Goal: Information Seeking & Learning: Learn about a topic

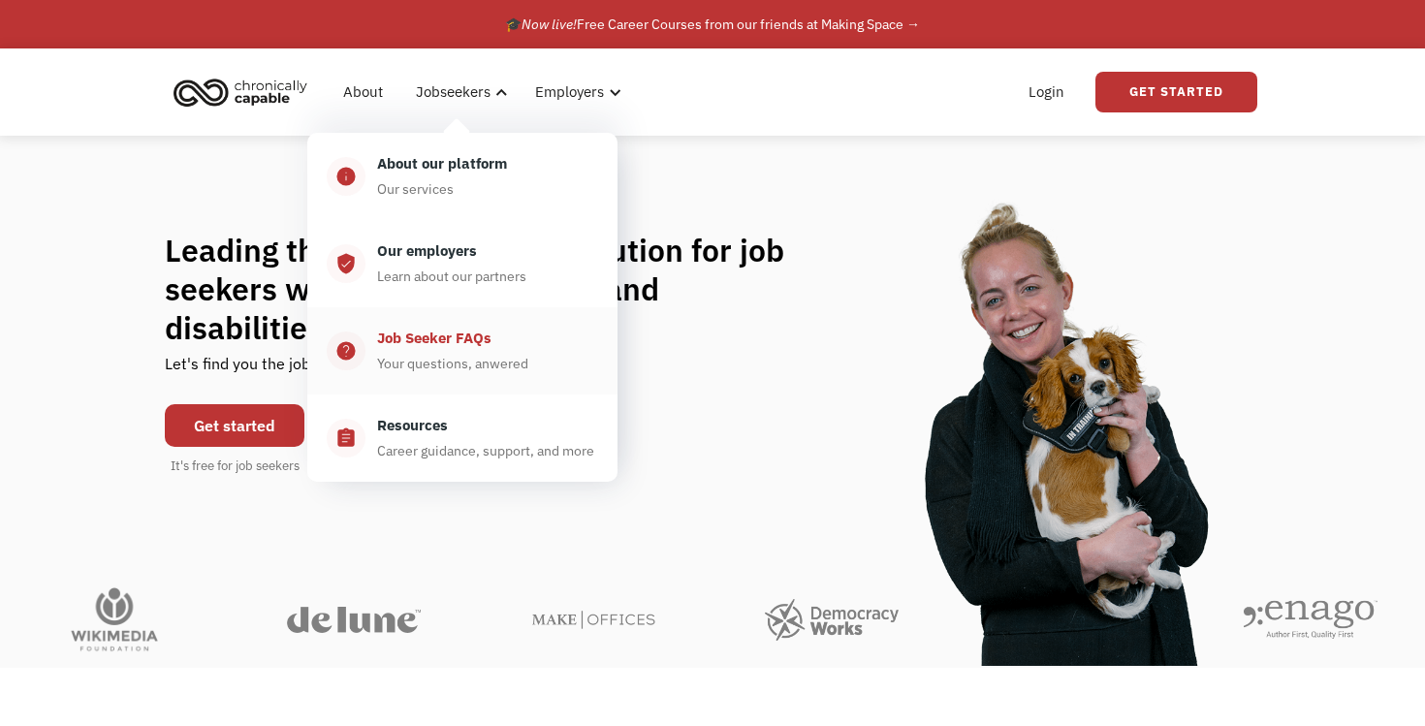
click at [437, 359] on div "Your questions, anwered" at bounding box center [452, 363] width 151 height 23
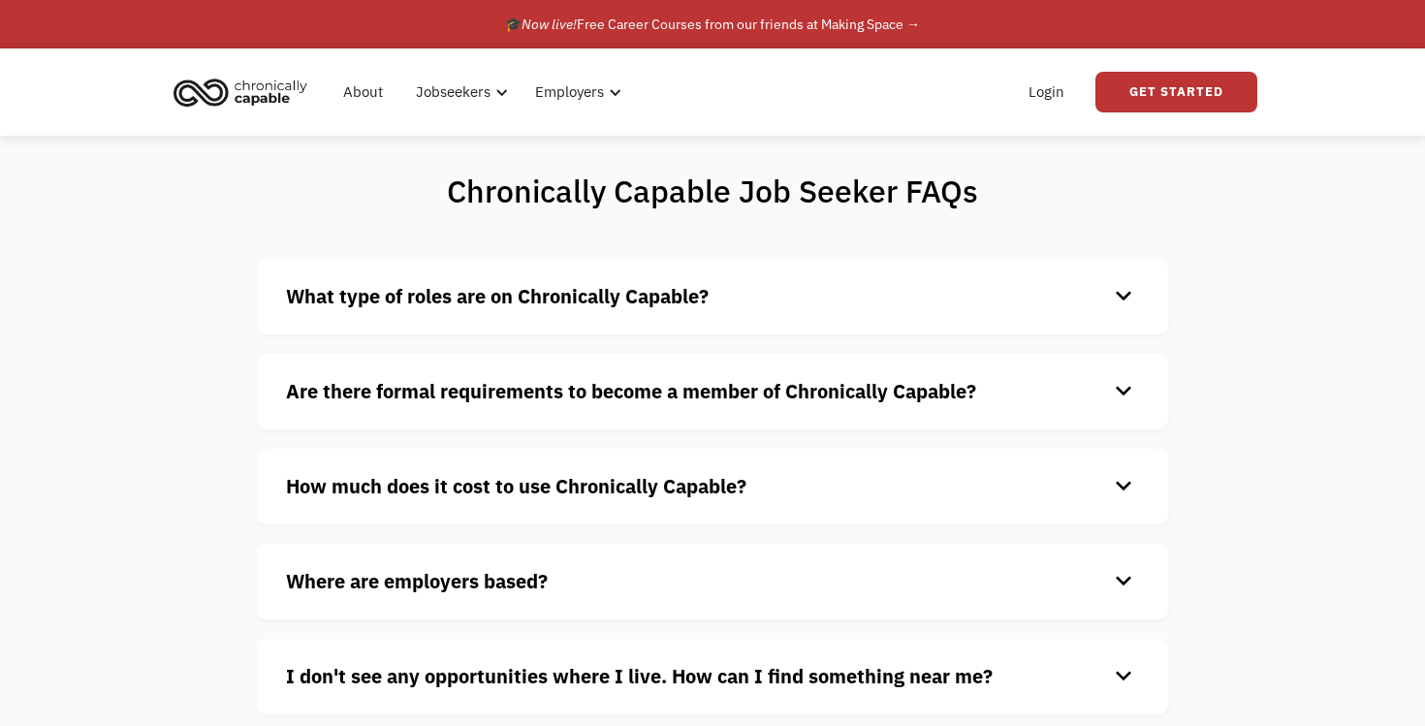
click at [459, 301] on strong "What type of roles are on Chronically Capable?" at bounding box center [497, 296] width 423 height 26
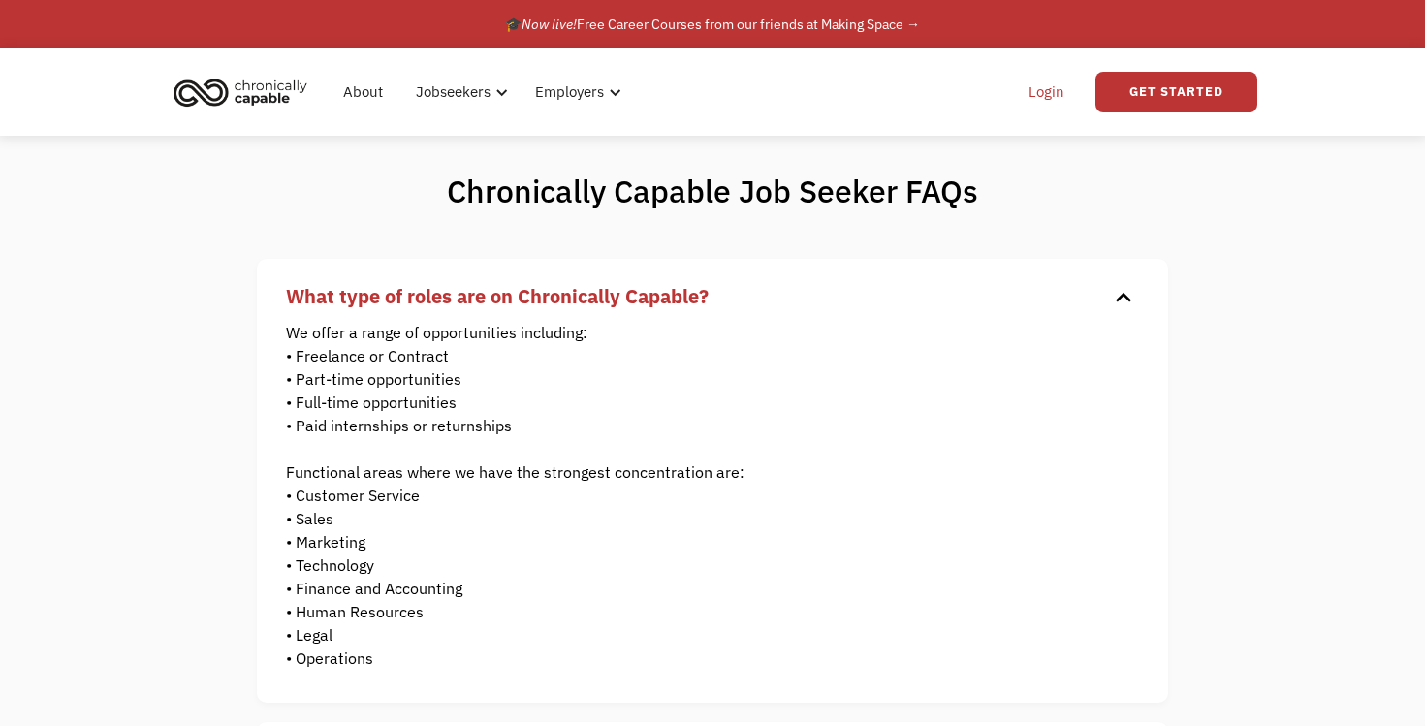
click at [1058, 94] on link "Login" at bounding box center [1046, 92] width 59 height 62
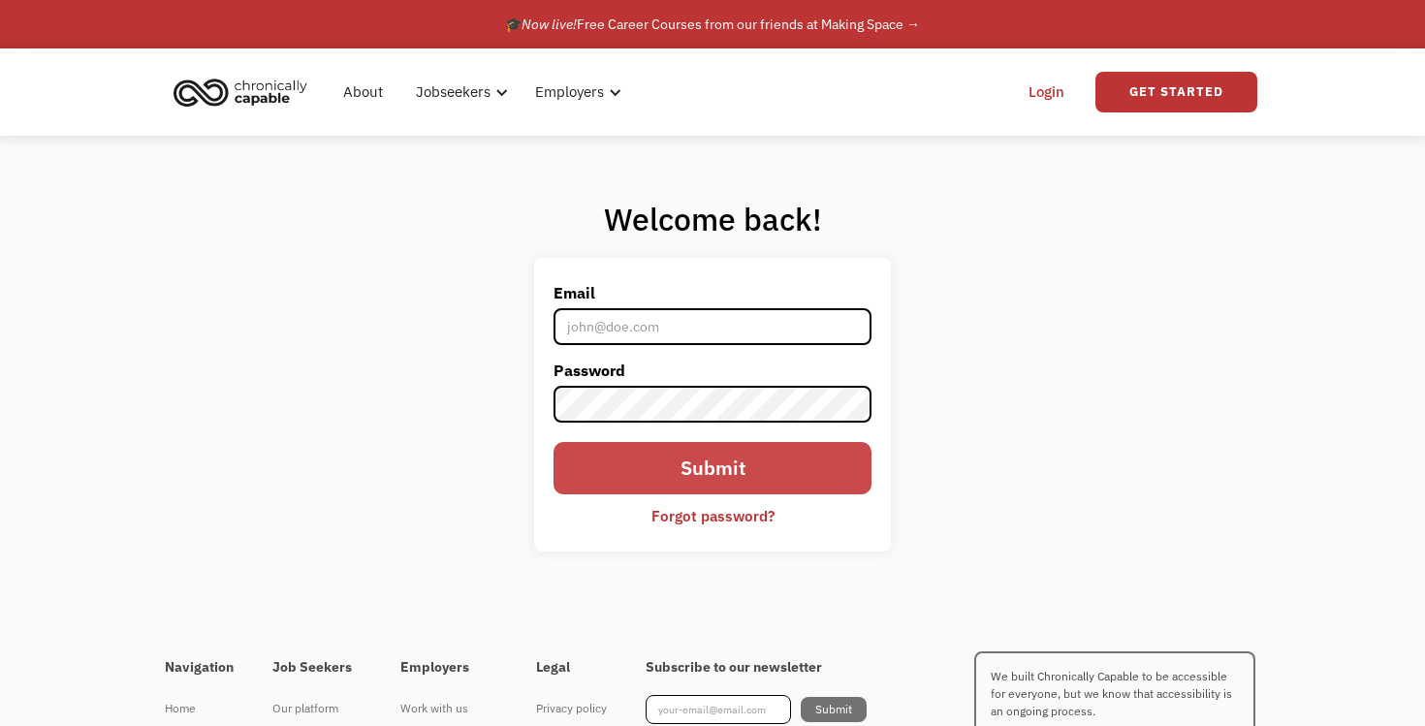
type input "[EMAIL_ADDRESS][DOMAIN_NAME]"
click at [686, 474] on input "Submit" at bounding box center [713, 468] width 318 height 52
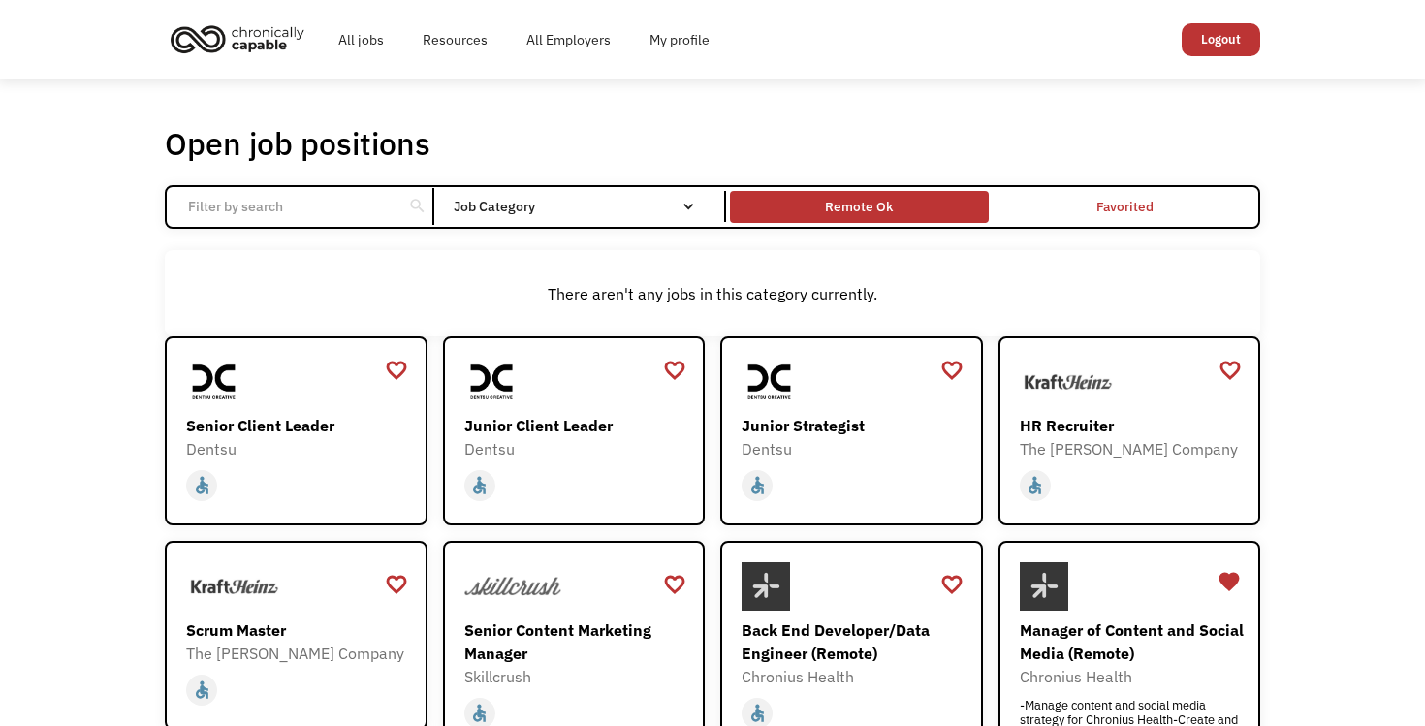
click at [815, 207] on div "Remote Ok" at bounding box center [859, 207] width 258 height 22
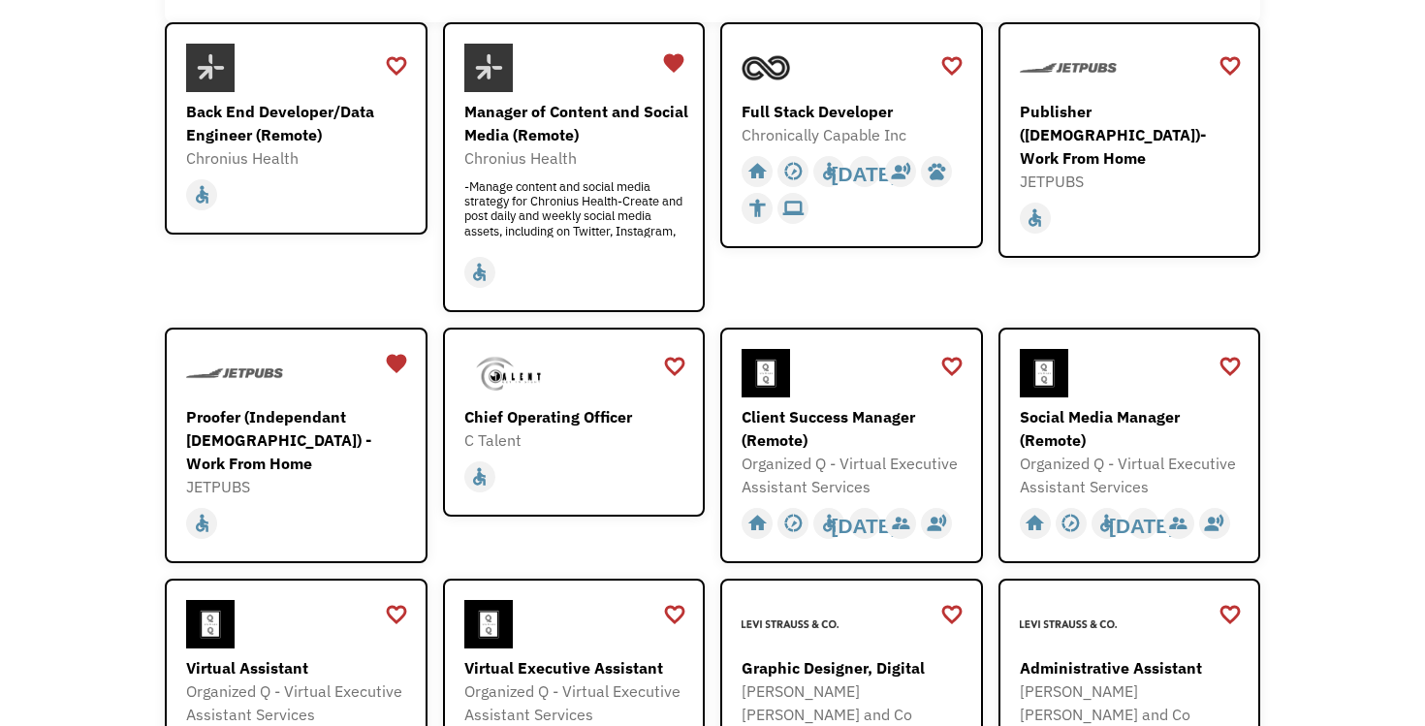
scroll to position [331, 0]
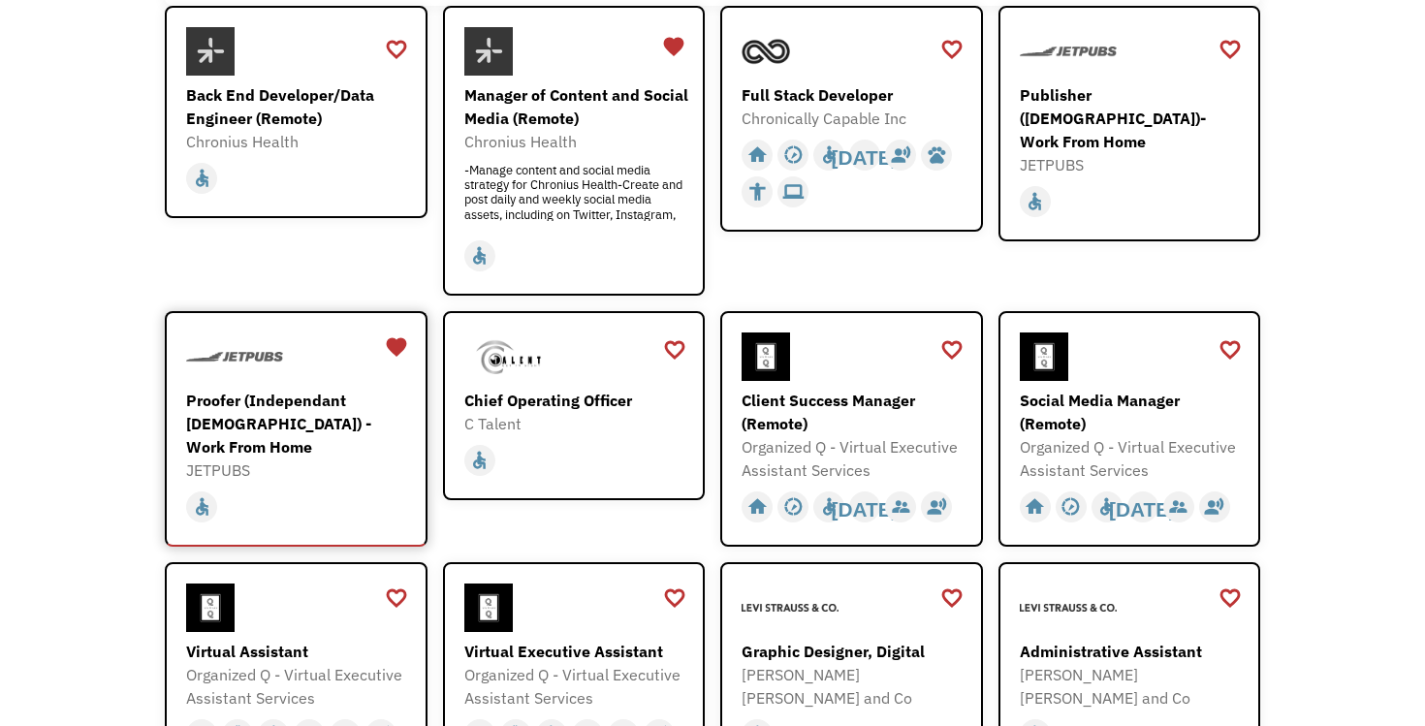
click at [296, 419] on div "Proofer (Independant [DEMOGRAPHIC_DATA]) - Work From Home" at bounding box center [298, 424] width 225 height 70
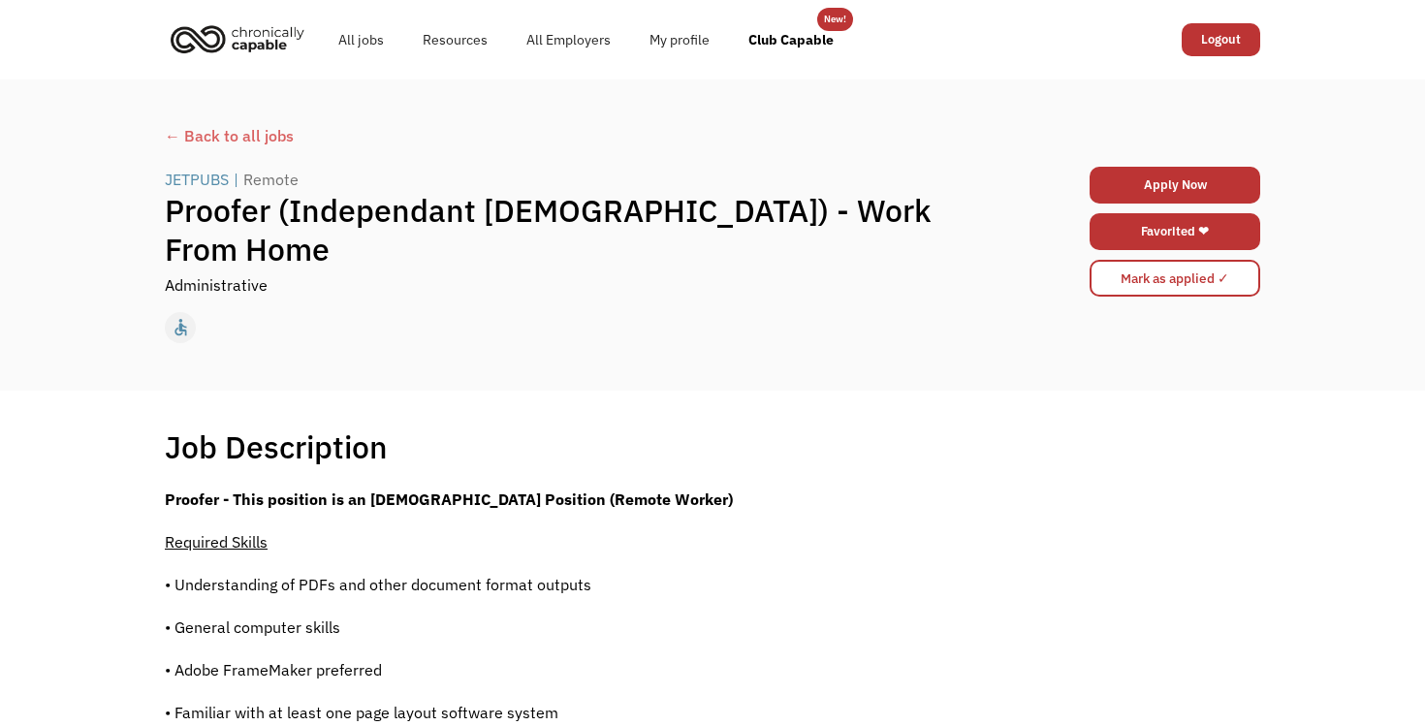
click at [215, 135] on div "← Back to all jobs" at bounding box center [713, 135] width 1096 height 23
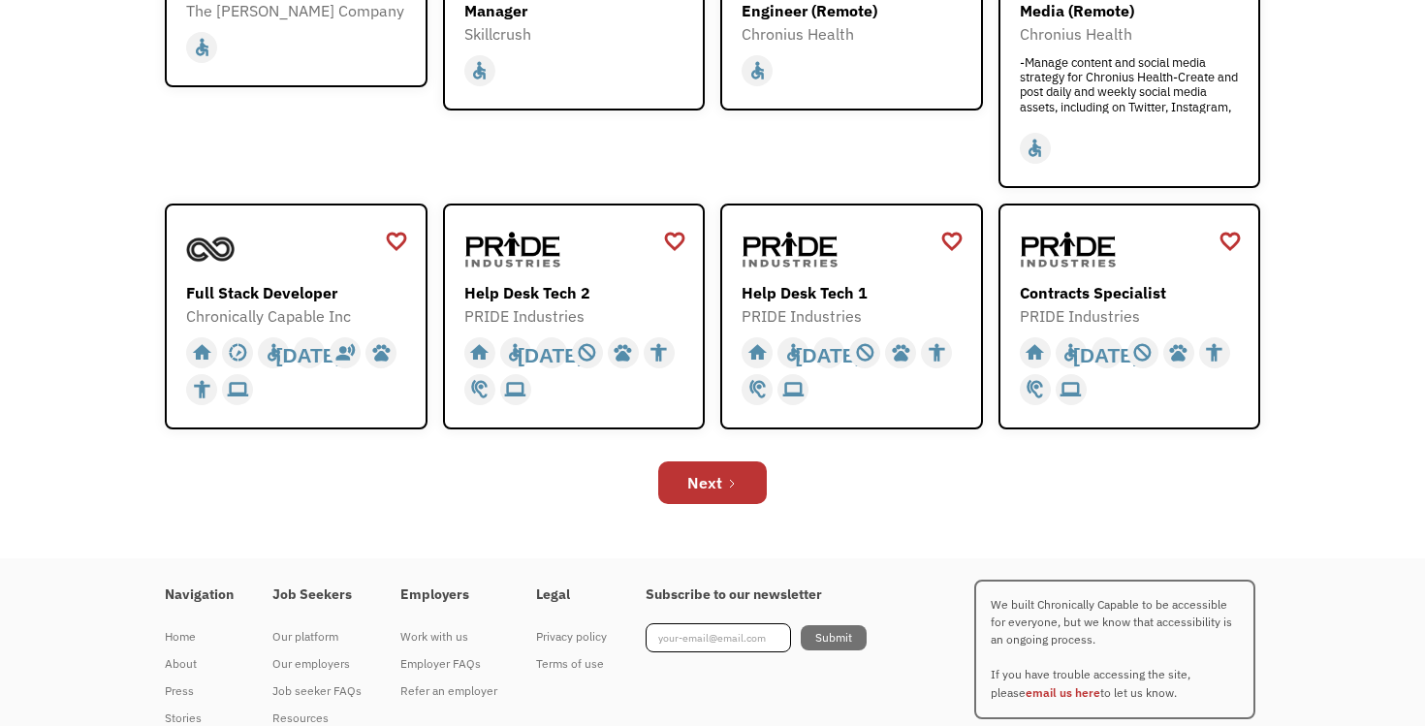
scroll to position [698, 0]
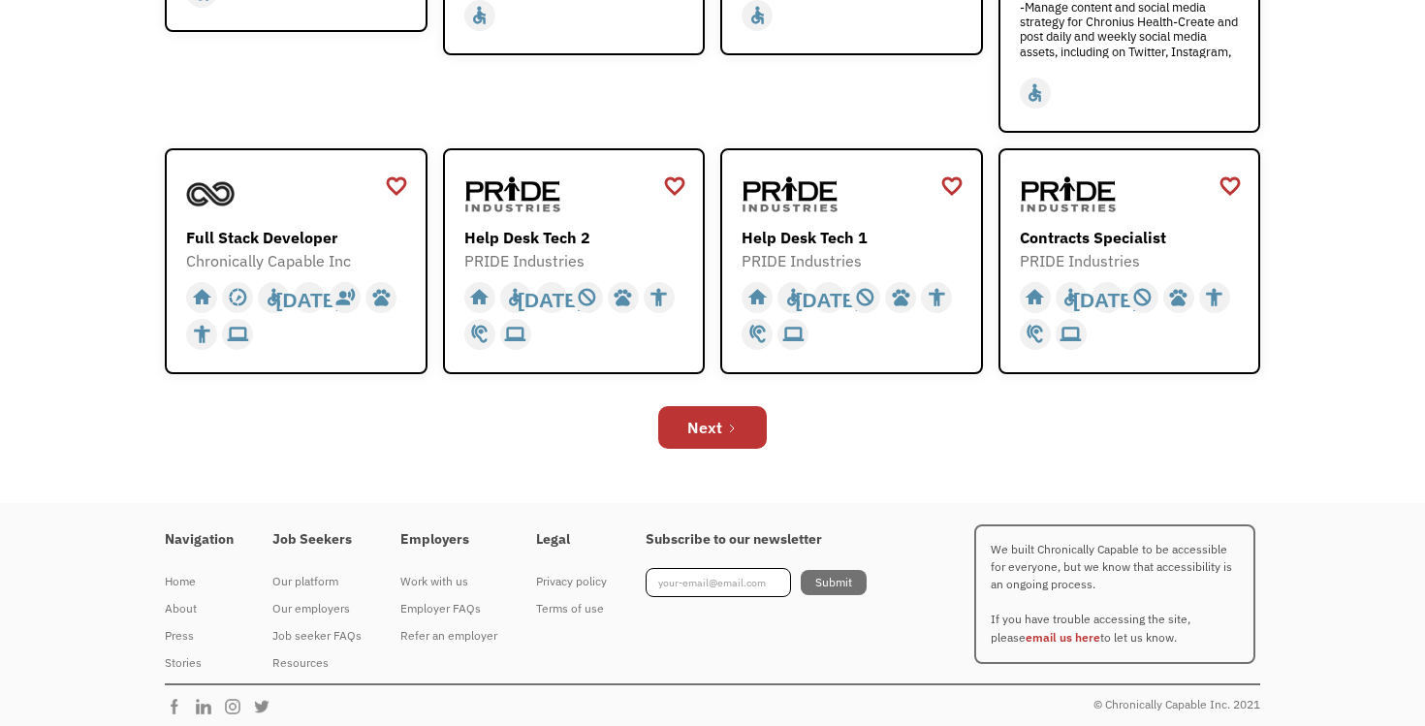
click at [741, 411] on link "Next" at bounding box center [712, 427] width 109 height 43
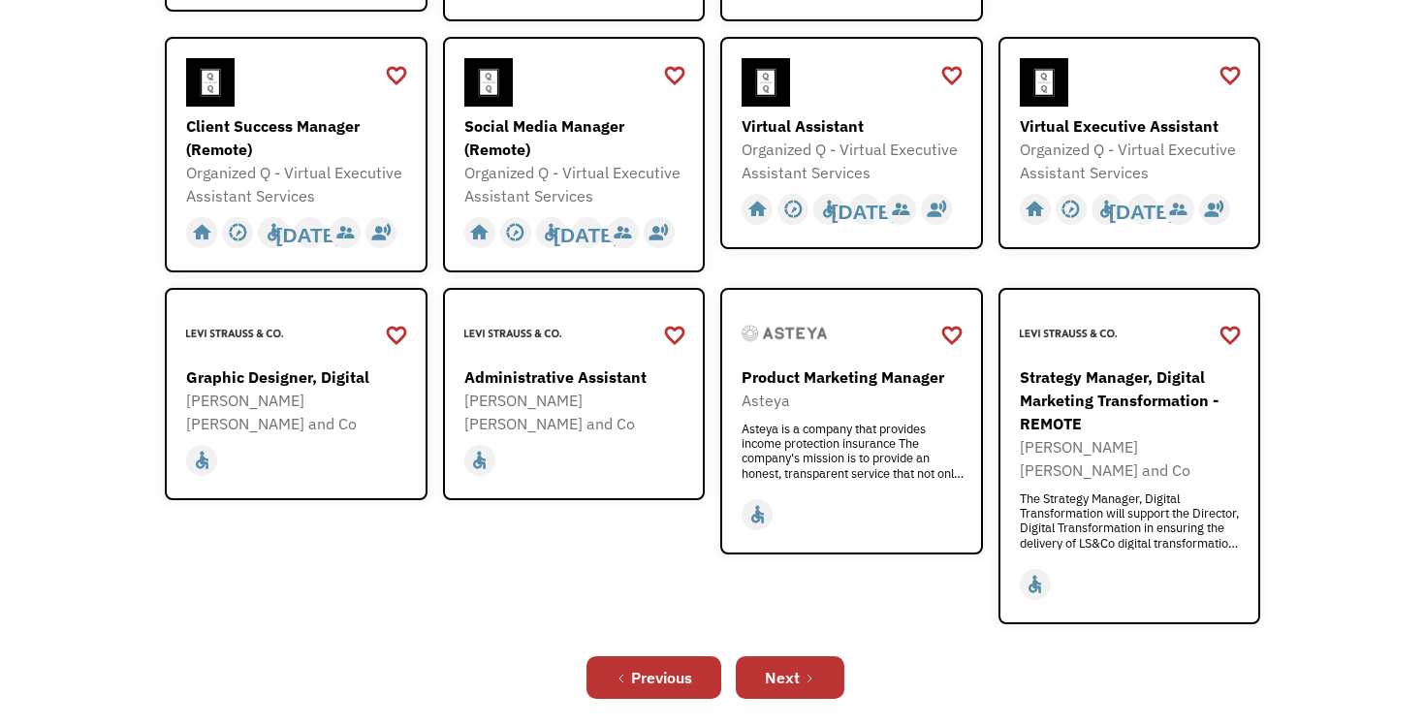
scroll to position [558, 0]
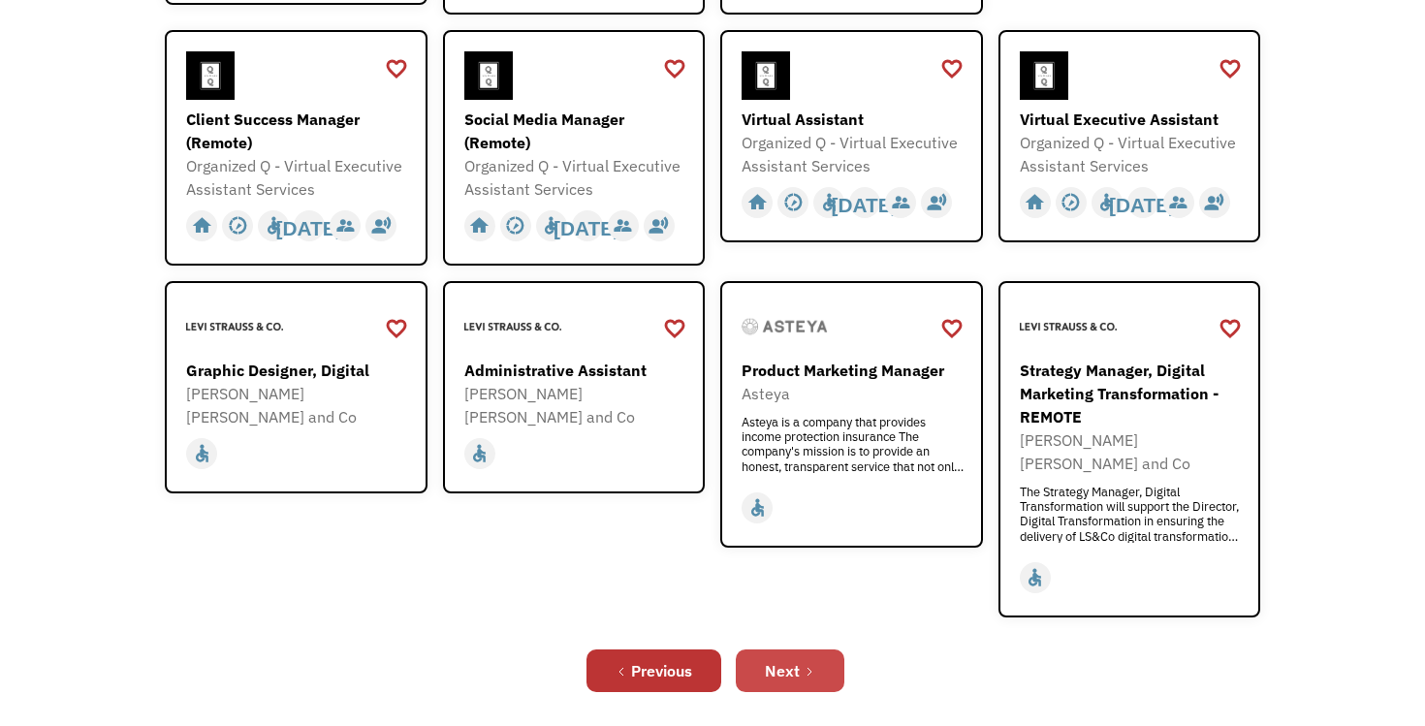
click at [759, 650] on link "Next" at bounding box center [790, 671] width 109 height 43
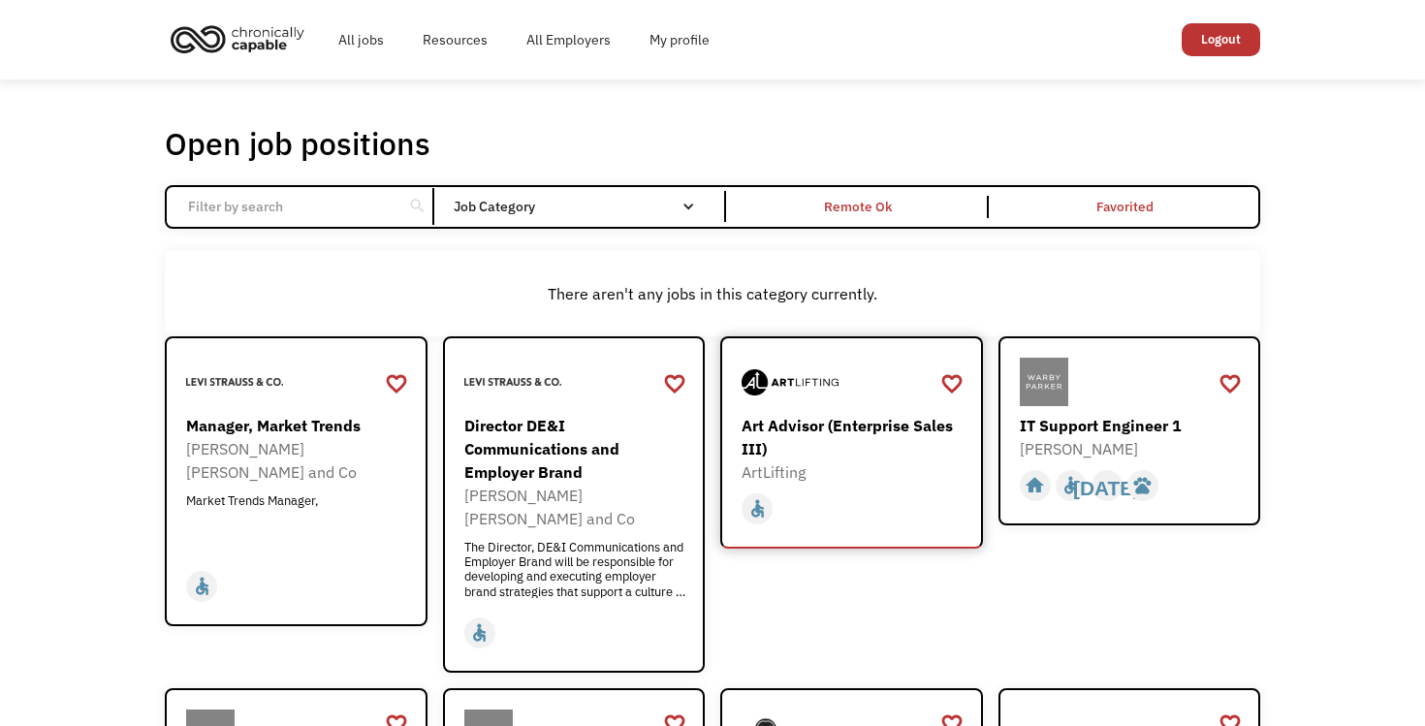
click at [827, 423] on div "Art Advisor (Enterprise Sales III)" at bounding box center [854, 437] width 225 height 47
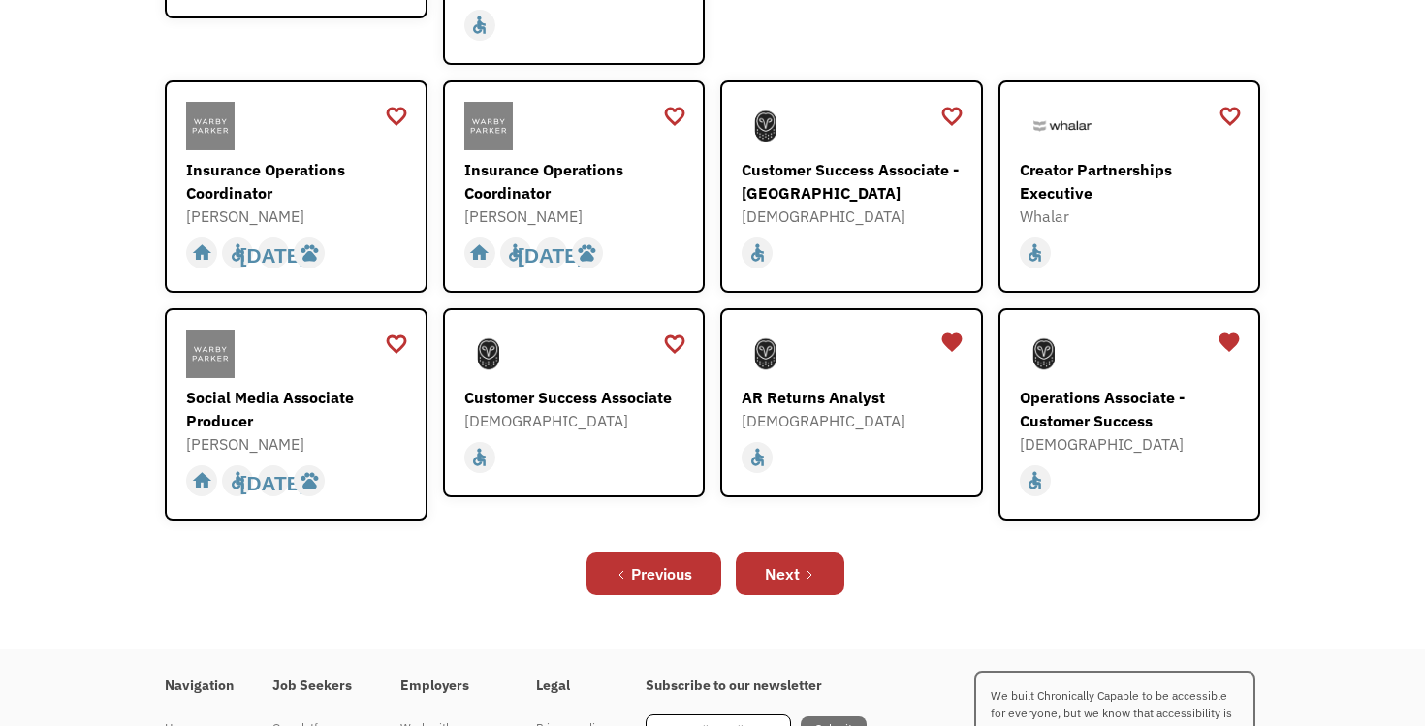
scroll to position [609, 0]
click at [779, 561] on div "Next" at bounding box center [782, 572] width 35 height 23
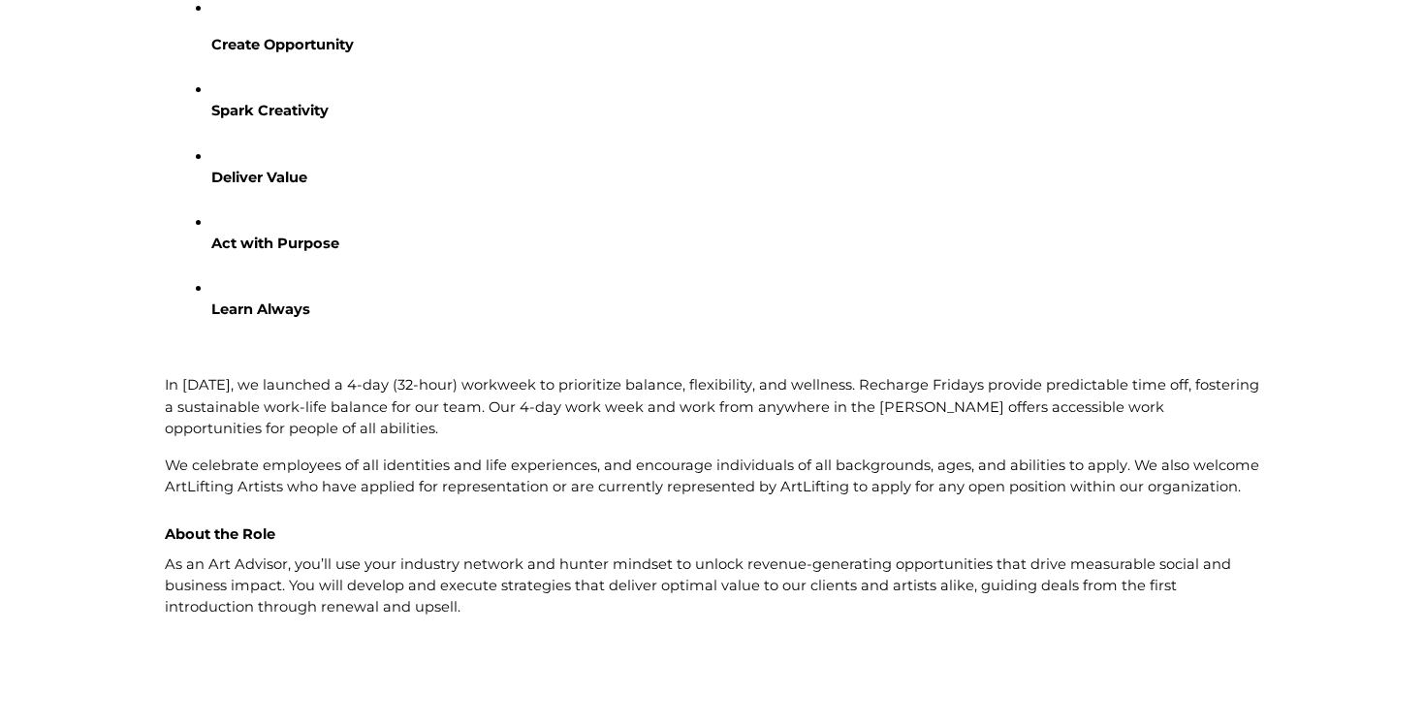
scroll to position [878, 0]
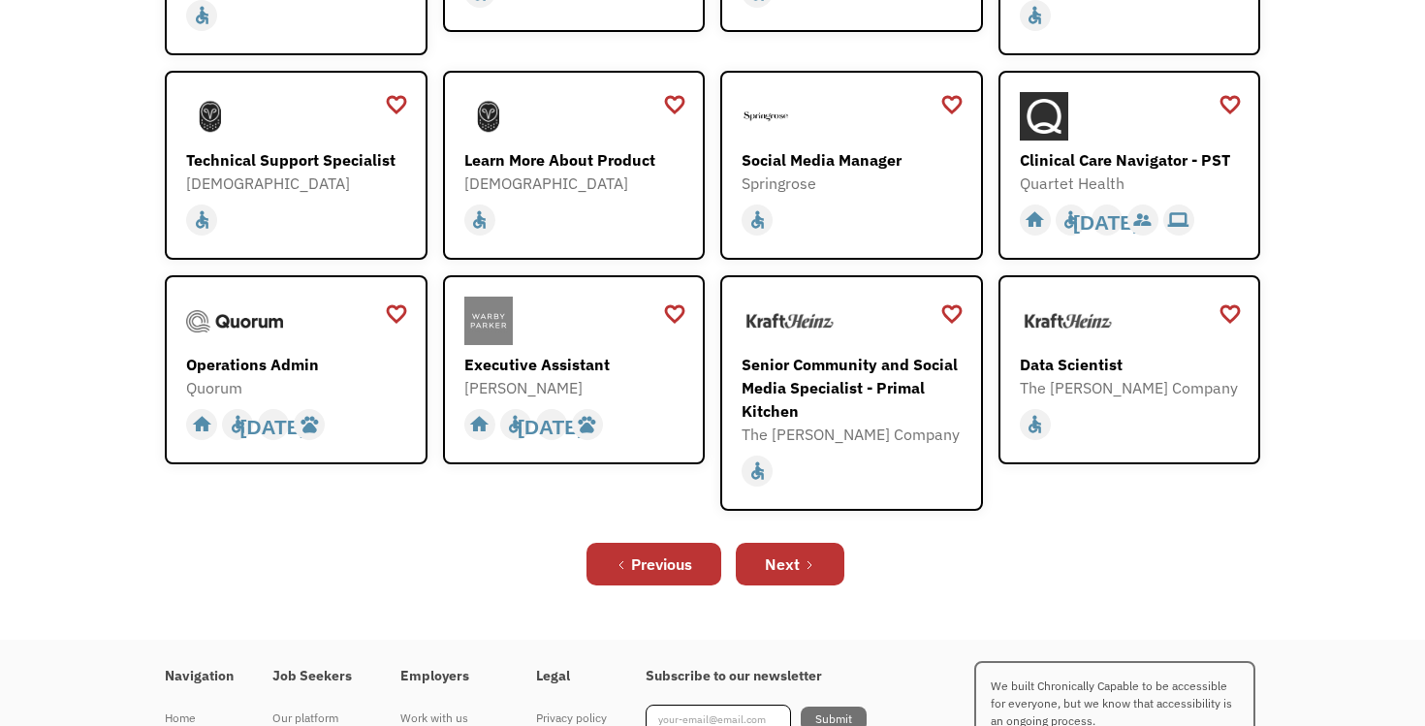
scroll to position [508, 0]
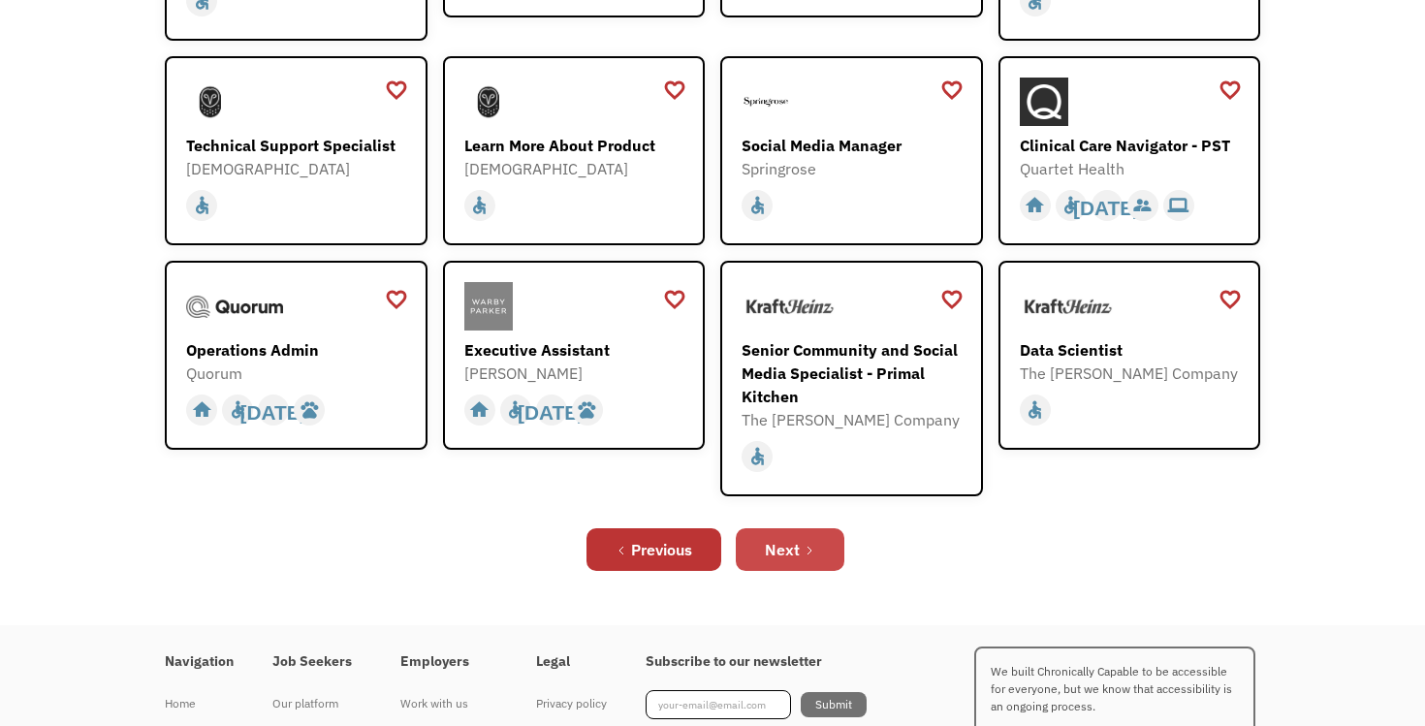
click at [782, 552] on div "Next" at bounding box center [782, 549] width 35 height 23
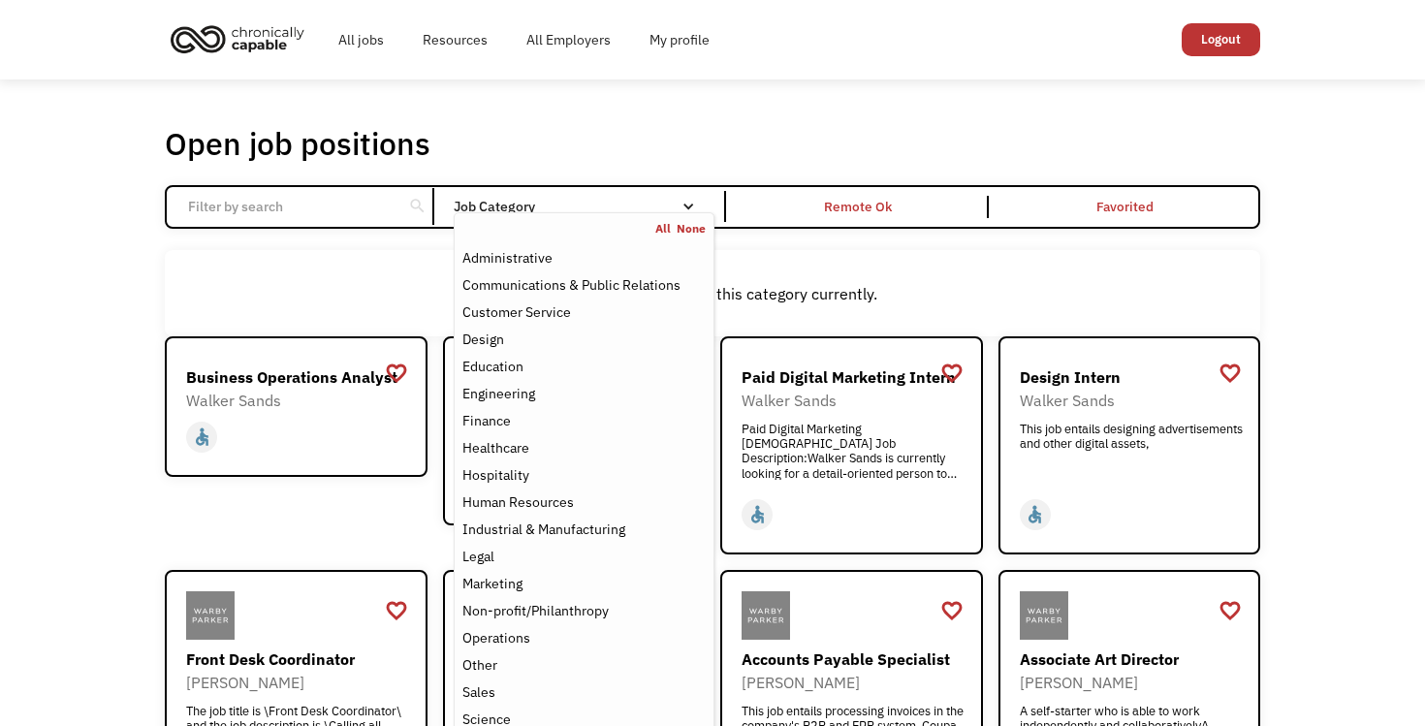
click at [614, 219] on nav "All None Administrative Communications & Public Relations Customer Service Desi…" at bounding box center [584, 504] width 261 height 584
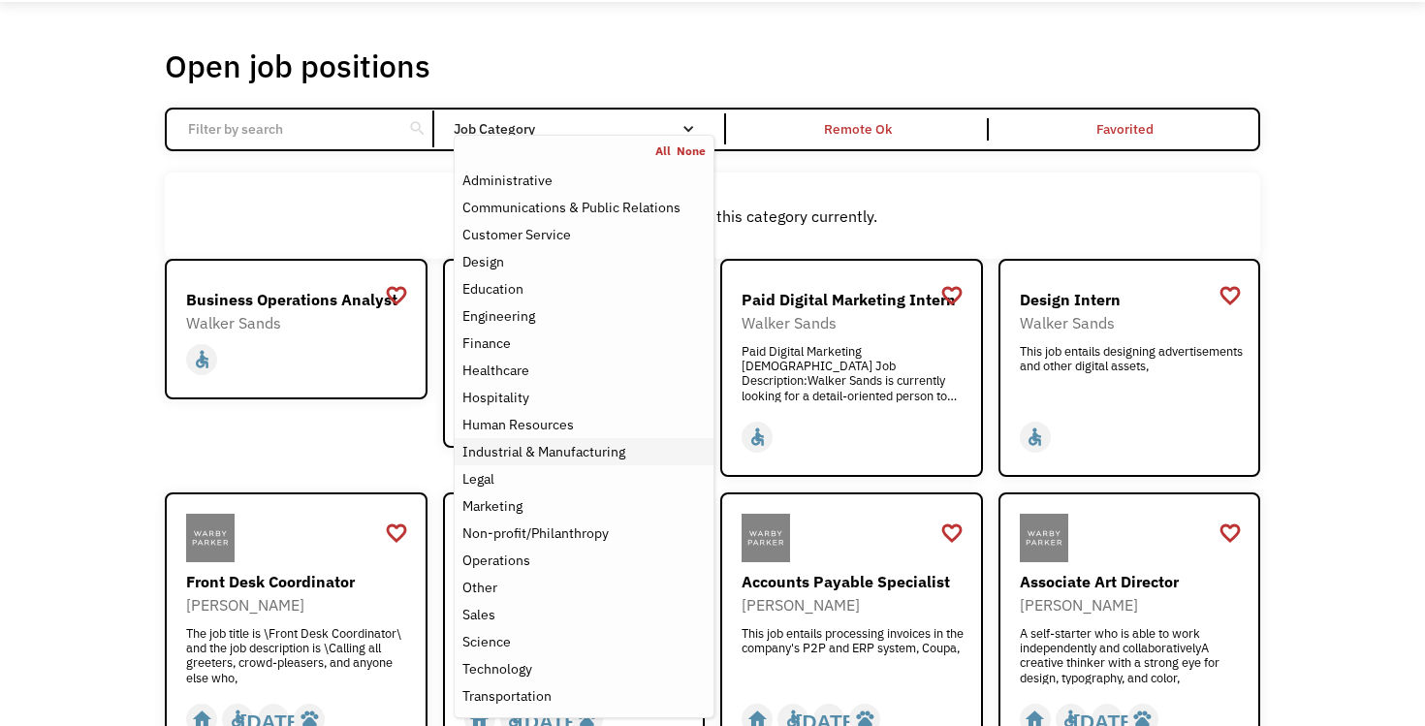
scroll to position [82, 0]
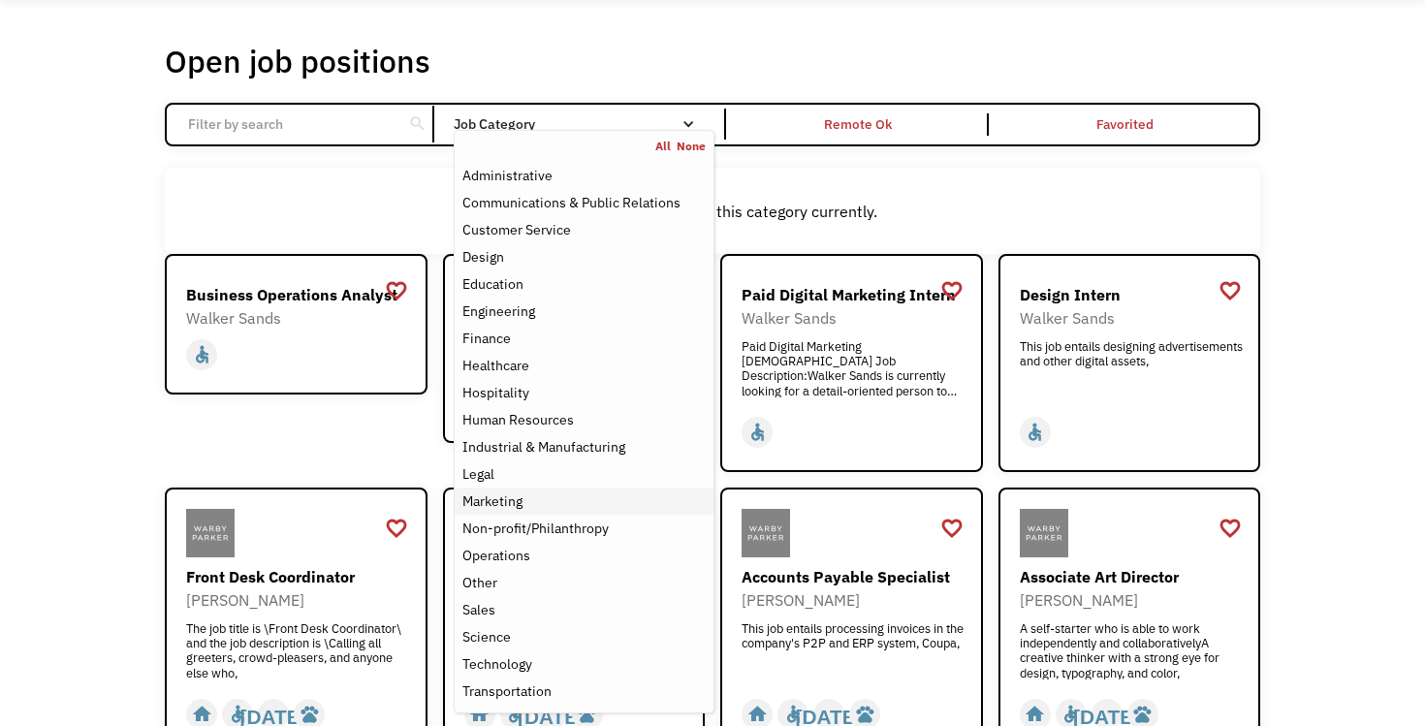
click at [547, 504] on div "Marketing" at bounding box center [583, 501] width 243 height 23
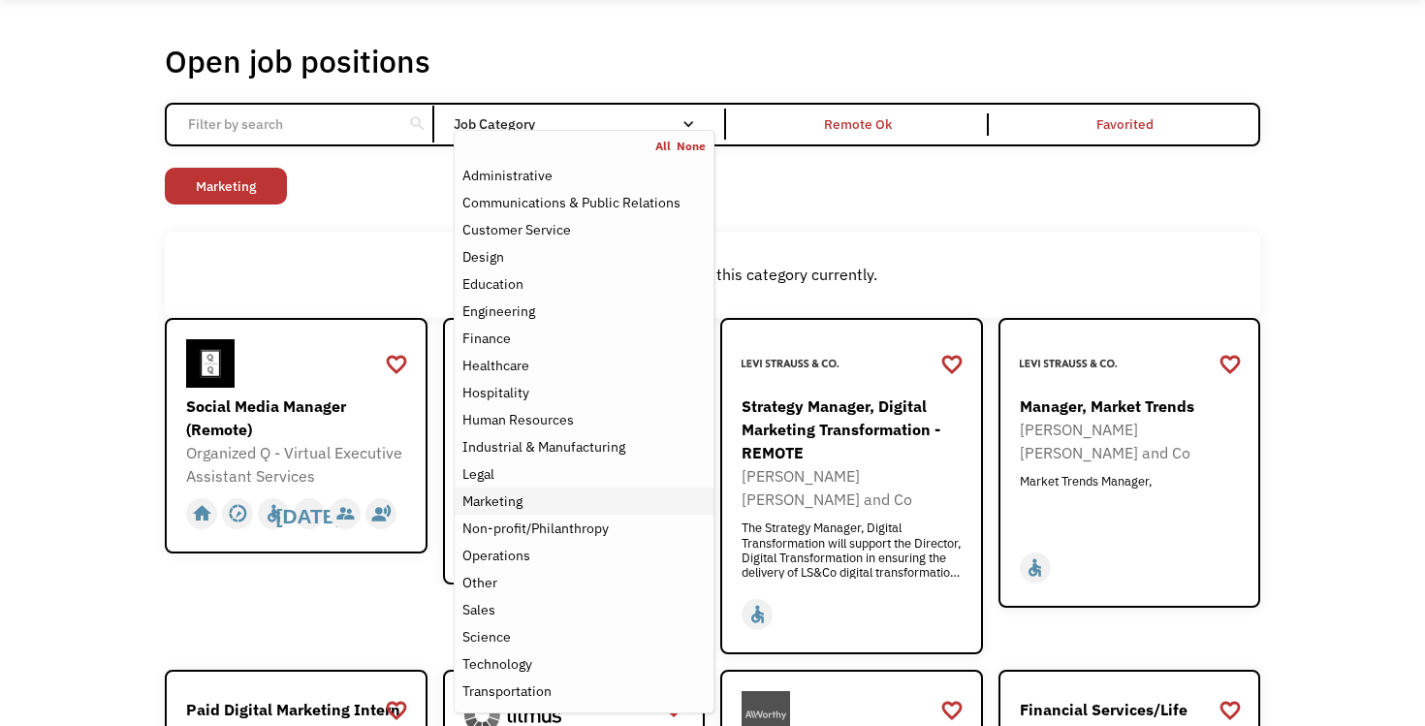
click at [530, 497] on div "Marketing" at bounding box center [583, 501] width 243 height 23
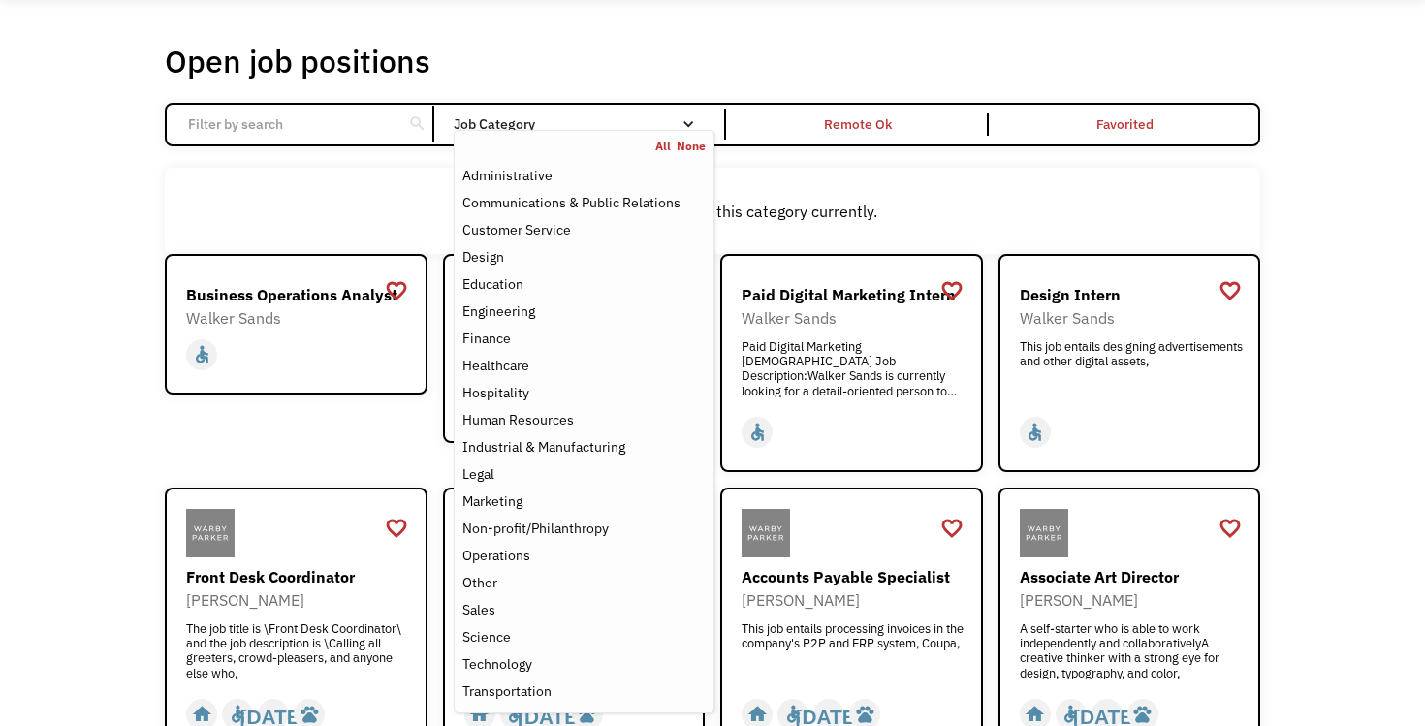
click at [873, 184] on div "There aren't any jobs in this category currently." at bounding box center [713, 211] width 1096 height 86
click at [683, 126] on div "Email Form" at bounding box center [689, 124] width 14 height 14
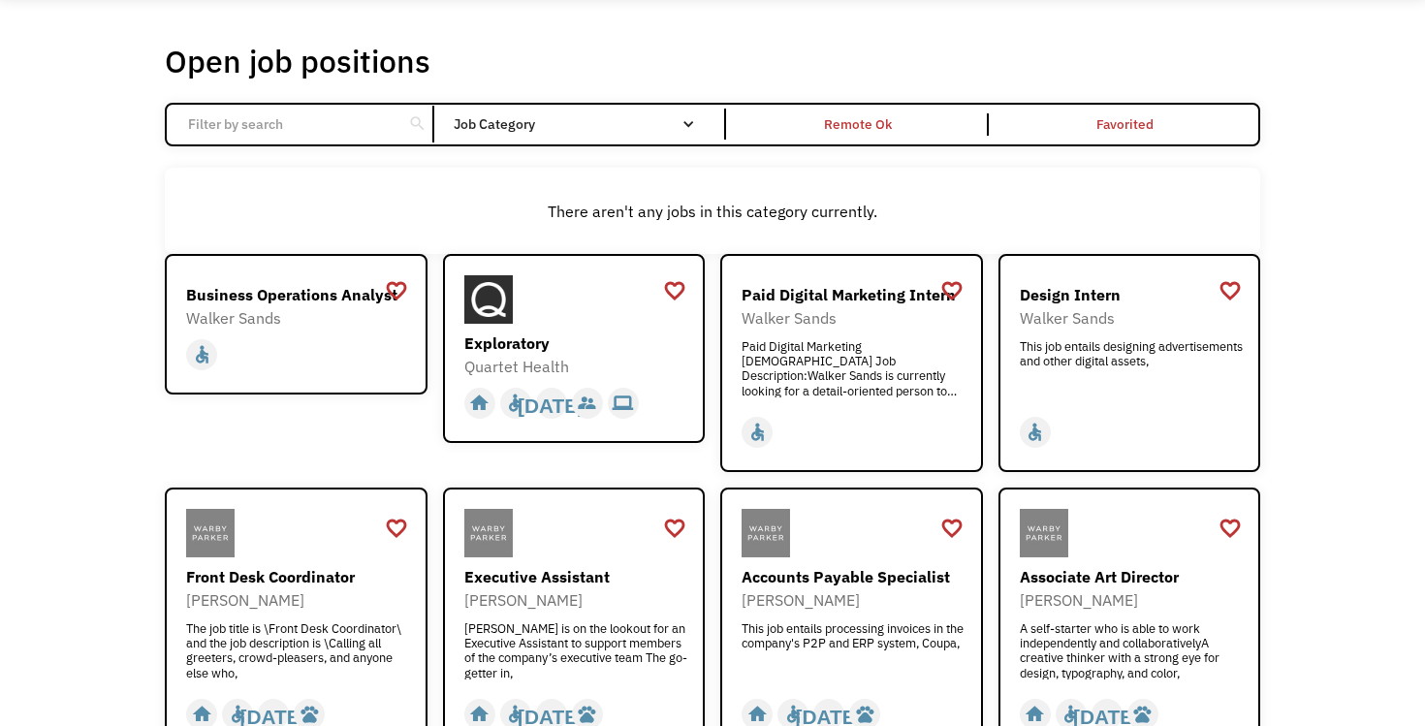
click at [683, 126] on div "Email Form" at bounding box center [689, 124] width 14 height 14
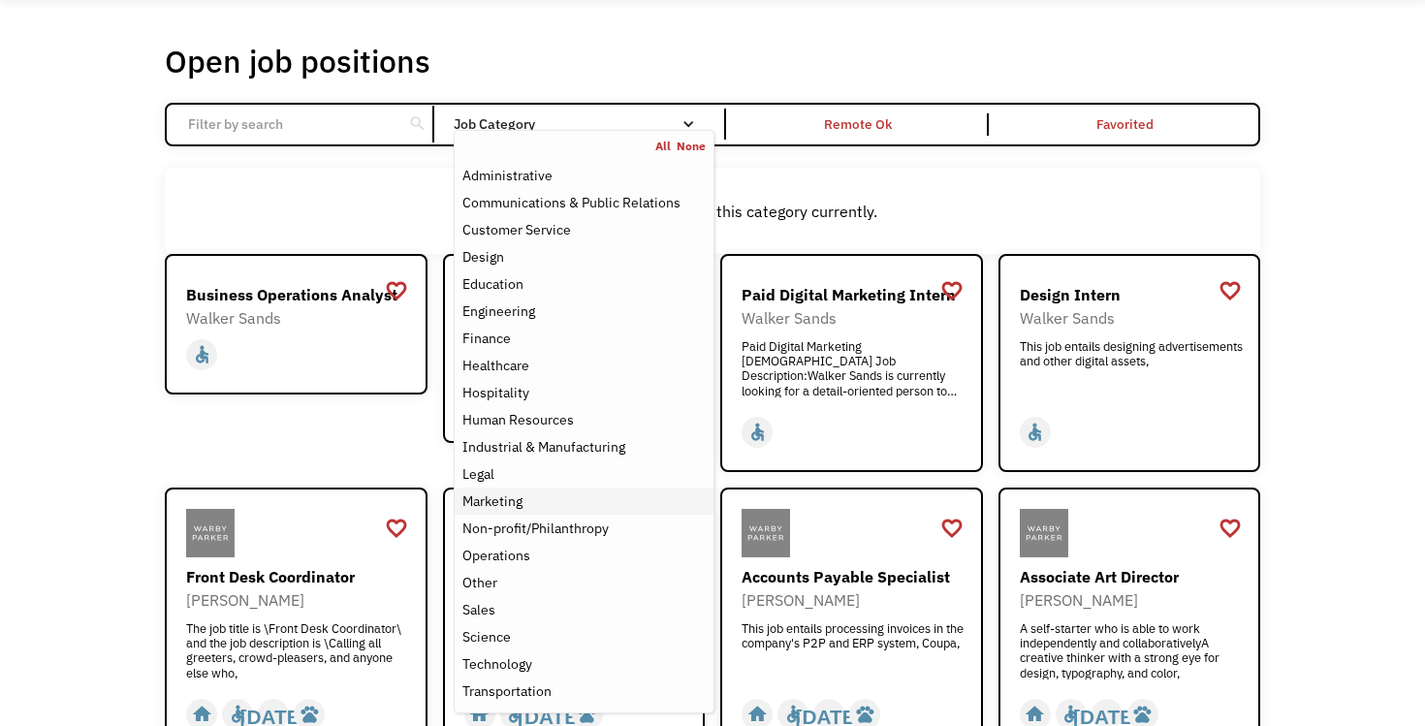
click at [537, 499] on div "Marketing" at bounding box center [583, 501] width 243 height 23
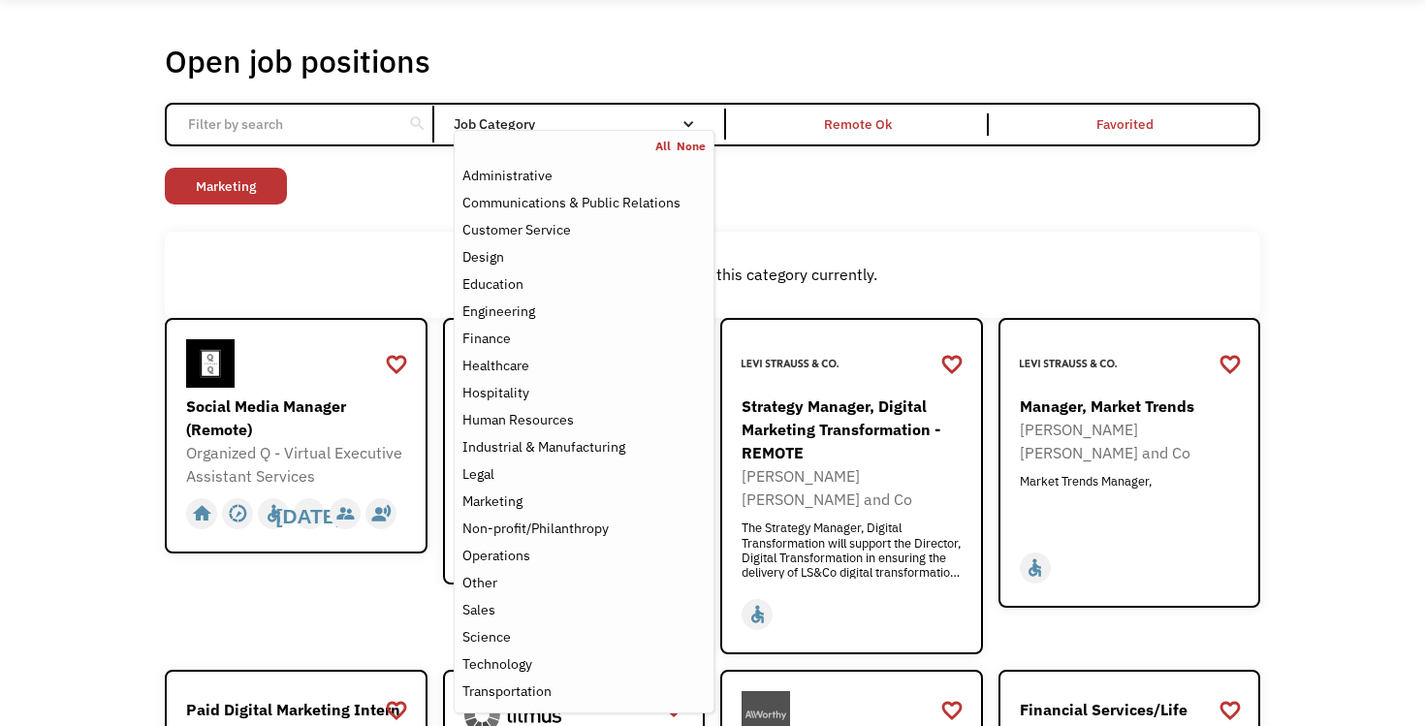
click at [840, 241] on div "There aren't any jobs in this category currently." at bounding box center [713, 275] width 1096 height 86
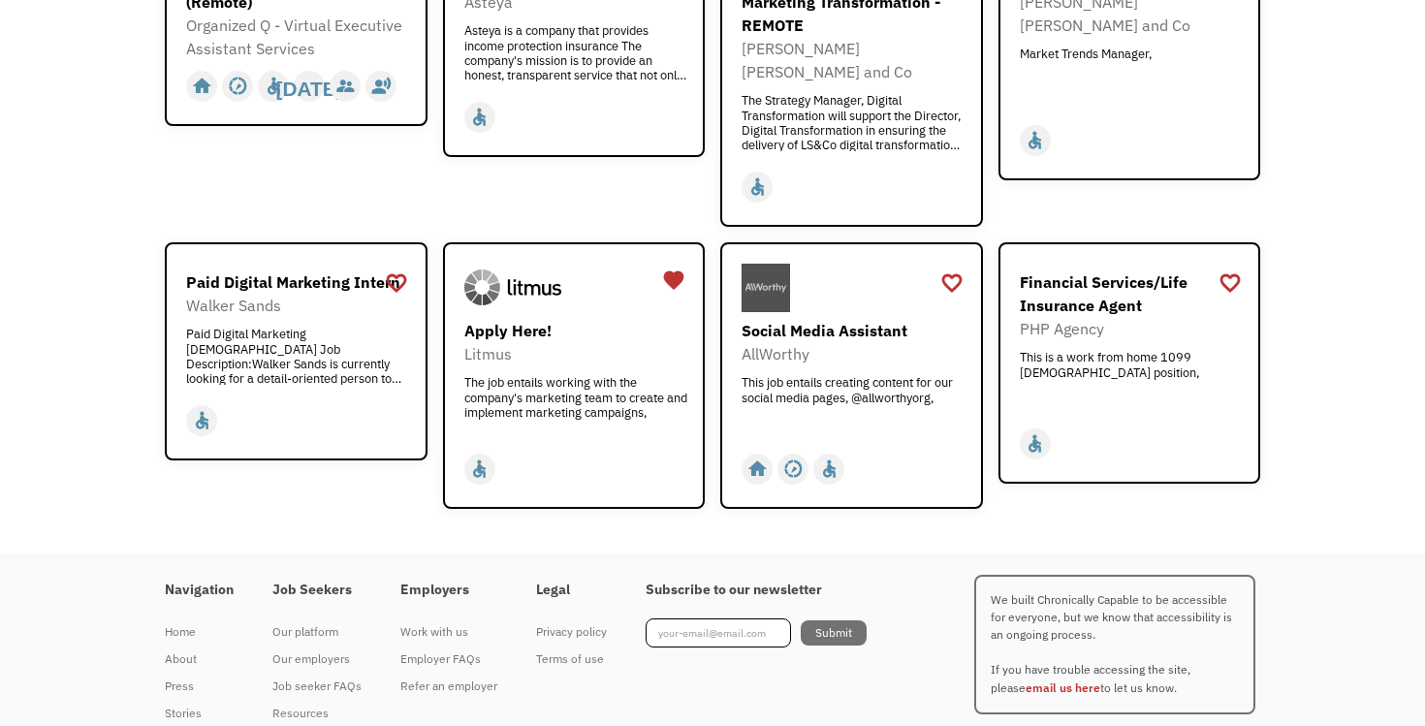
scroll to position [512, 0]
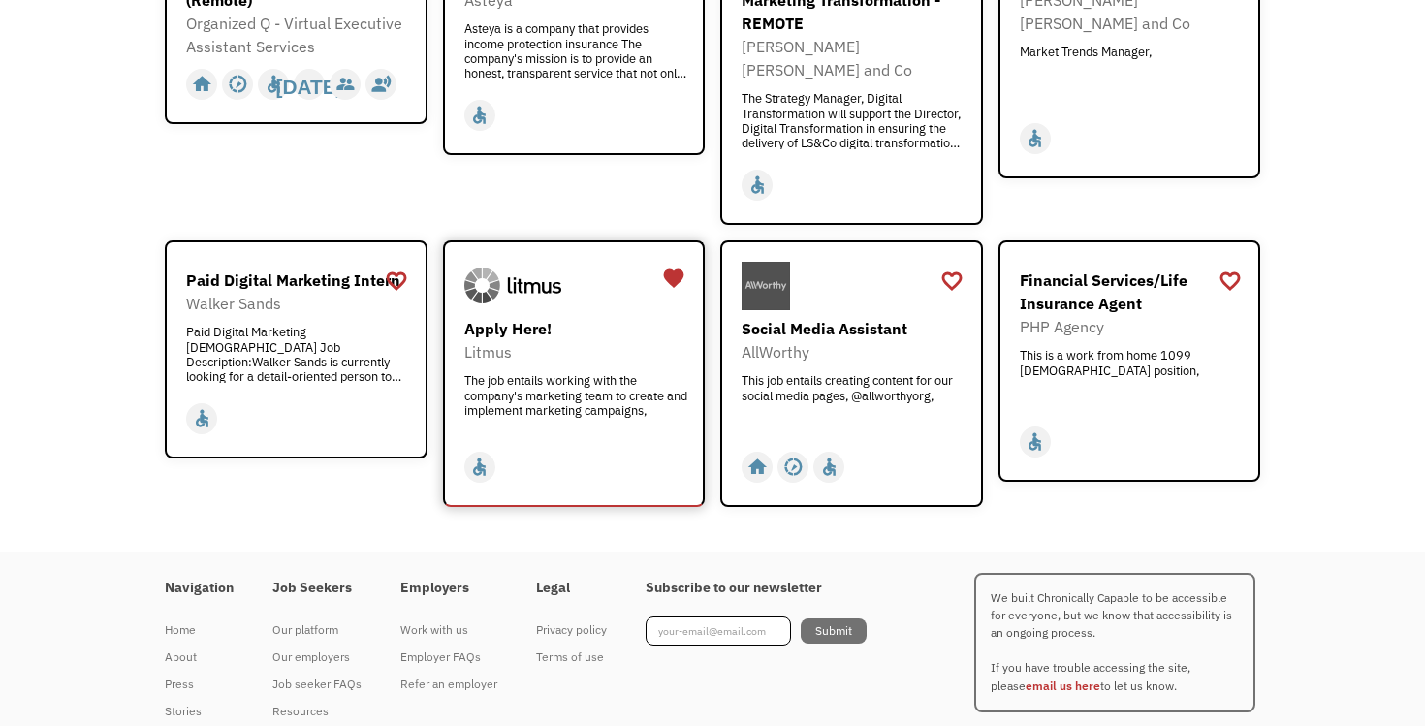
click at [568, 395] on div "The job entails working with the company's marketing team to create and impleme…" at bounding box center [576, 402] width 225 height 58
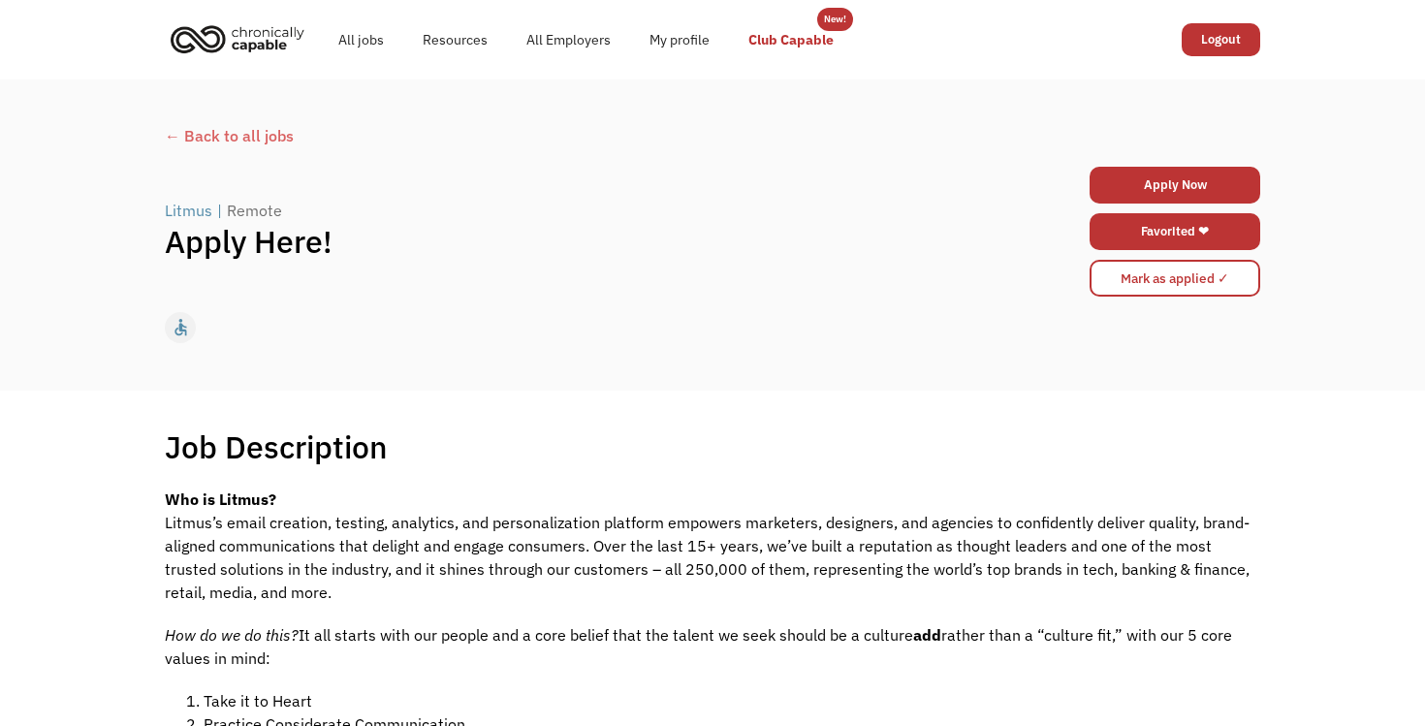
click at [784, 35] on link "Club Capable" at bounding box center [791, 40] width 124 height 62
